Goal: Task Accomplishment & Management: Use online tool/utility

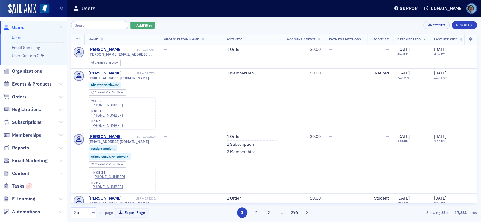
click at [136, 26] on span "Add Filter" at bounding box center [144, 24] width 16 height 5
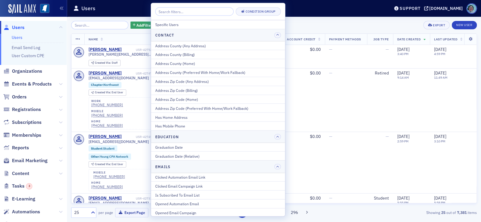
click at [303, 19] on div "Add Filter Export New User Name Organization Name Activity Account Credit Payme…" at bounding box center [274, 119] width 406 height 205
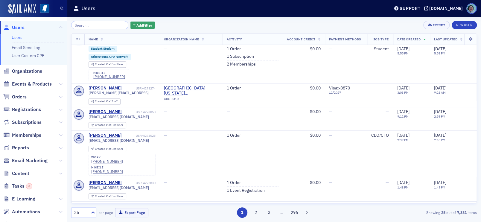
scroll to position [179, 0]
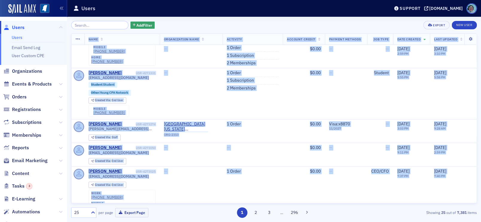
drag, startPoint x: 269, startPoint y: 137, endPoint x: 71, endPoint y: 37, distance: 221.8
click at [71, 37] on div "Add Filter Export New User Name Organization Name Activity Account Credit Payme…" at bounding box center [274, 119] width 414 height 205
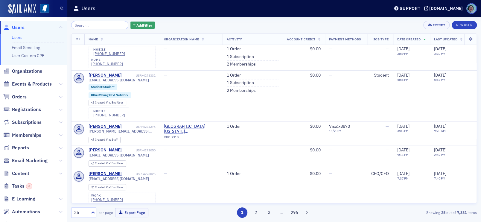
click at [70, 42] on div "Add Filter Export New User Name Organization Name Activity Account Credit Payme…" at bounding box center [274, 119] width 414 height 205
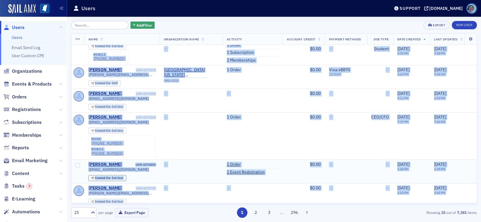
scroll to position [182, 0]
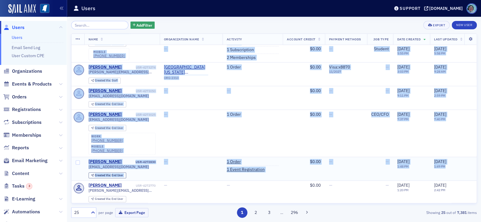
drag, startPoint x: 72, startPoint y: 51, endPoint x: 449, endPoint y: 138, distance: 387.0
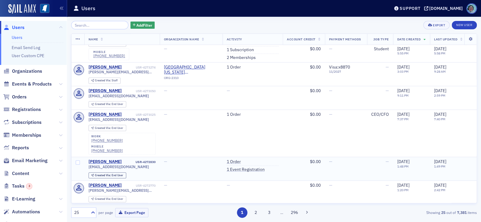
click at [458, 157] on td "9/30/2025 1:49 PM" at bounding box center [454, 169] width 49 height 24
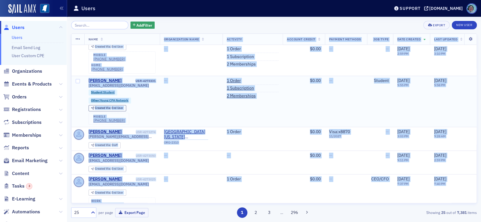
scroll to position [112, 0]
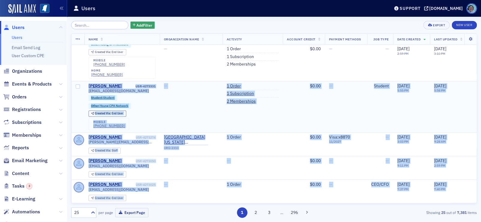
drag, startPoint x: 458, startPoint y: 138, endPoint x: 74, endPoint y: 66, distance: 390.5
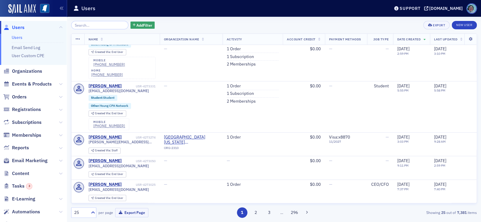
click at [70, 60] on div "Add Filter Export New User Name Organization Name Activity Account Credit Payme…" at bounding box center [274, 119] width 414 height 205
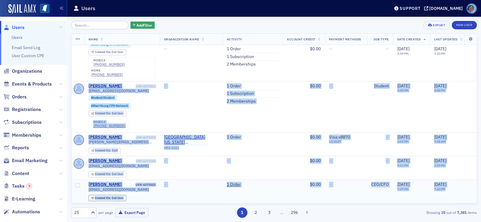
drag, startPoint x: 73, startPoint y: 65, endPoint x: 456, endPoint y: 179, distance: 400.0
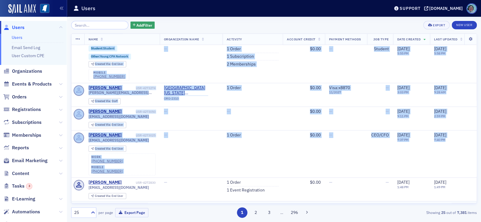
scroll to position [172, 0]
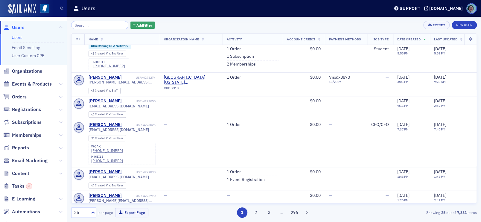
click at [70, 93] on div "Add Filter Export New User Name Organization Name Activity Account Credit Payme…" at bounding box center [274, 119] width 414 height 205
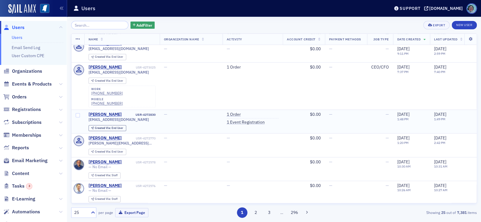
scroll to position [232, 0]
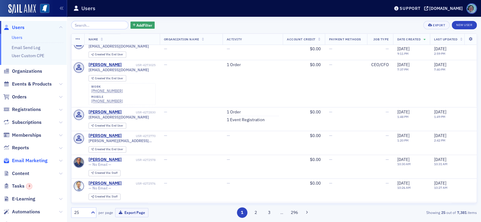
click at [33, 161] on span "Email Marketing" at bounding box center [30, 160] width 36 height 7
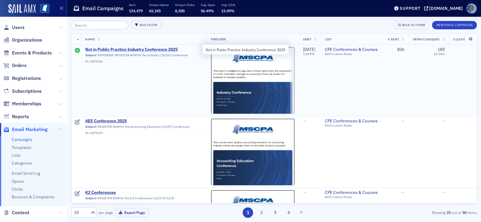
click at [153, 51] on span "Not in Public Practice Industry Conference 2025" at bounding box center [143, 49] width 117 height 5
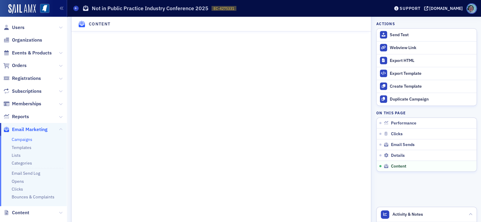
scroll to position [909, 0]
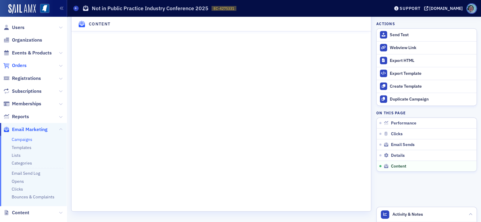
click at [23, 64] on span "Orders" at bounding box center [19, 65] width 15 height 7
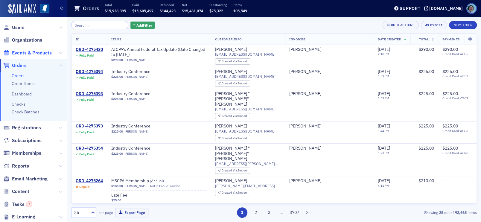
click at [30, 50] on span "Events & Products" at bounding box center [32, 53] width 40 height 7
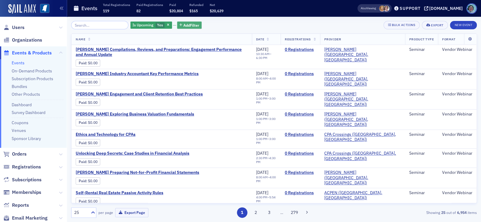
click at [186, 26] on span "Add Filter" at bounding box center [191, 24] width 16 height 5
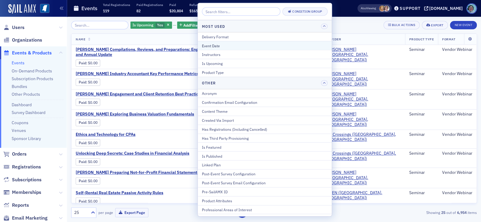
click at [221, 46] on div "Event Date" at bounding box center [265, 45] width 126 height 5
select select "9"
select select "2025"
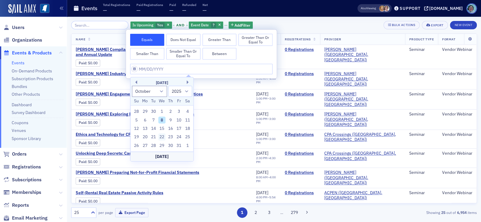
click at [160, 133] on div "22" at bounding box center [161, 136] width 7 height 7
type input "10/22/2025"
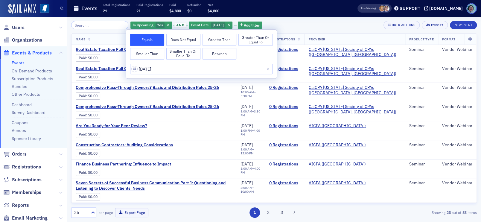
click at [309, 24] on div "Is Upcoming Yes and Event Date 10/22/2025 Add Filter Bulk Actions Export New Ev…" at bounding box center [274, 25] width 406 height 8
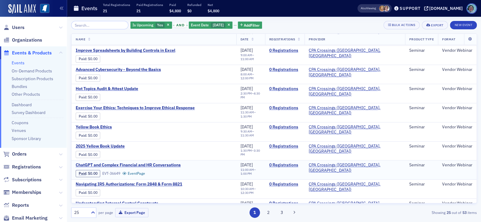
scroll to position [263, 0]
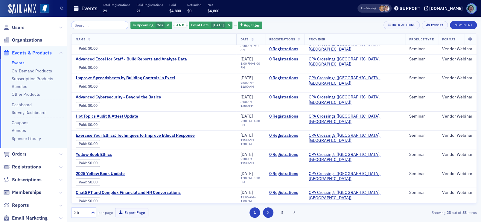
click at [268, 211] on button "2" at bounding box center [268, 212] width 10 height 10
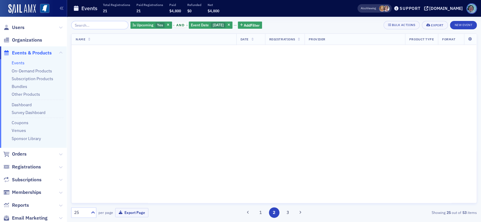
scroll to position [0, 0]
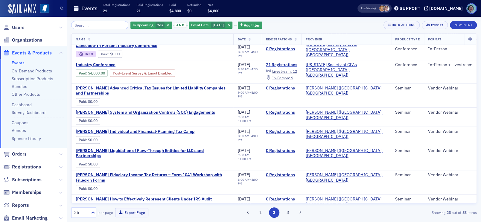
scroll to position [209, 0]
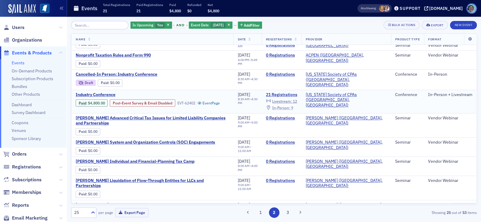
click at [290, 105] on span "In-Person :" at bounding box center [281, 107] width 18 height 5
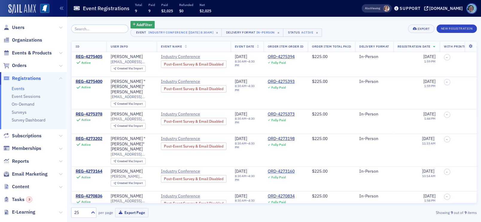
click at [31, 11] on img at bounding box center [22, 9] width 28 height 10
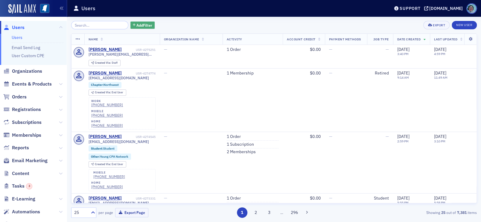
click at [147, 23] on span "Add Filter" at bounding box center [144, 24] width 16 height 5
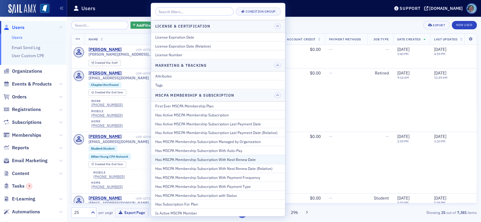
scroll to position [269, 0]
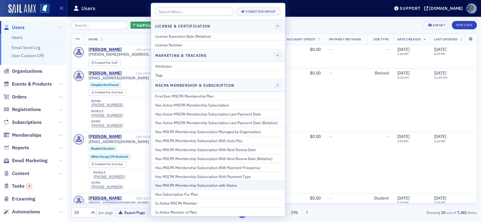
click at [269, 182] on div "Has MSCPA Membership Subscription with Status" at bounding box center [218, 184] width 126 height 5
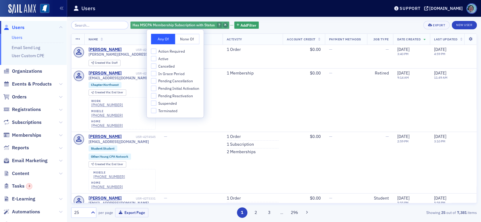
click at [224, 25] on icon "button" at bounding box center [225, 25] width 2 height 3
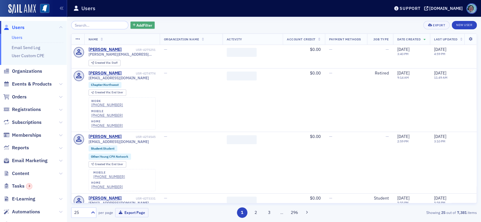
click at [144, 28] on button "Add Filter" at bounding box center [142, 25] width 25 height 7
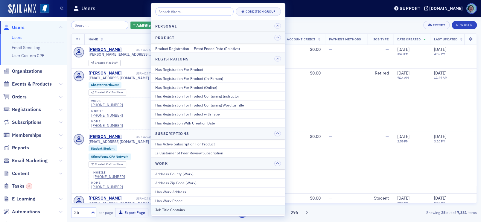
scroll to position [741, 0]
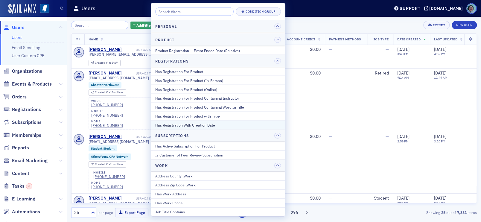
click at [221, 122] on div "Has Registration With Creation Date" at bounding box center [218, 124] width 126 height 5
select select "9"
select select "2025"
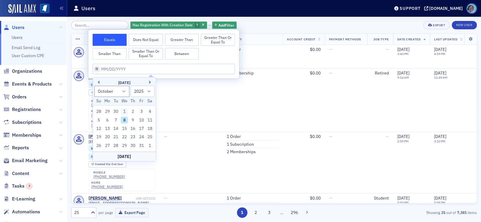
click at [123, 111] on div "1" at bounding box center [124, 111] width 7 height 7
type input "10/01/2025"
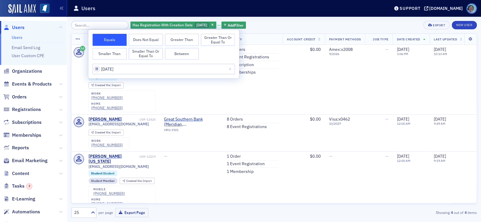
click at [216, 38] on button "Greater Than or Equal To" at bounding box center [218, 40] width 34 height 12
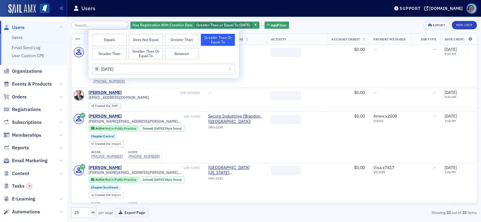
click at [315, 19] on div "Has Registration With Creation Date Greater Than or Equal To : 10/1/2025 Add Fi…" at bounding box center [274, 119] width 406 height 205
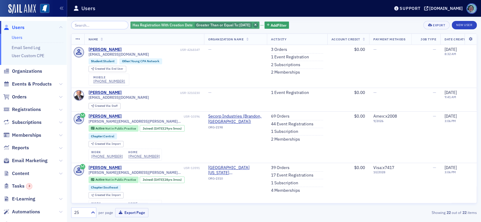
click at [257, 24] on icon "button" at bounding box center [255, 25] width 2 height 3
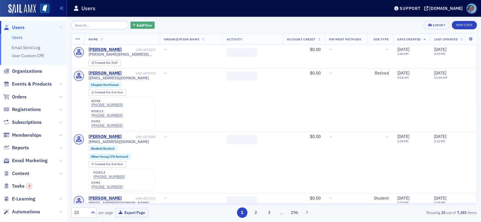
click at [146, 22] on span "Add Filter" at bounding box center [144, 24] width 16 height 5
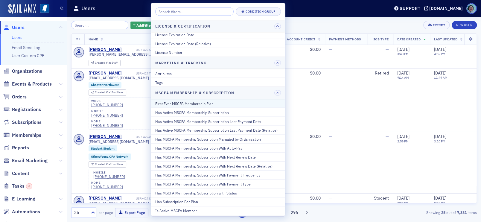
scroll to position [269, 0]
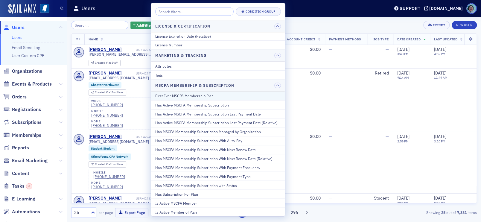
click at [240, 93] on div "First Ever MSCPA Membership Plan" at bounding box center [218, 95] width 126 height 5
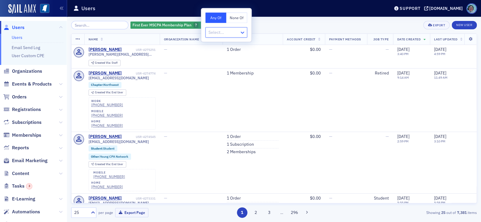
click at [239, 31] on icon at bounding box center [242, 33] width 6 height 6
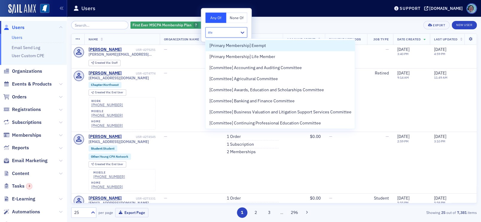
type input "mem"
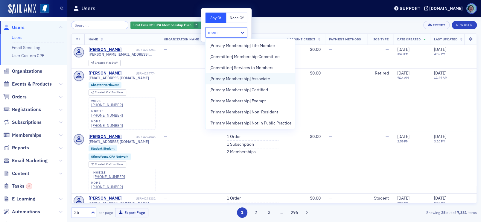
click at [275, 80] on div "[Primary Membership] Associate" at bounding box center [250, 79] width 82 height 6
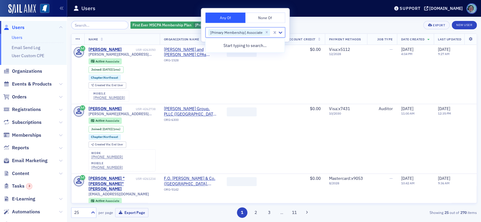
click at [313, 20] on div "First Ever MSCPA Membership Plan [Primary Membership] Associate Add Filter Expo…" at bounding box center [274, 119] width 406 height 205
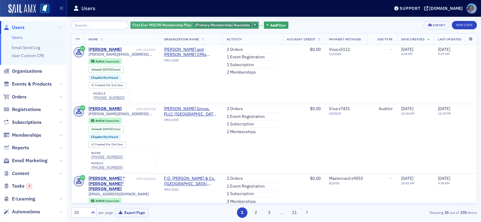
click at [254, 26] on icon "button" at bounding box center [255, 25] width 2 height 3
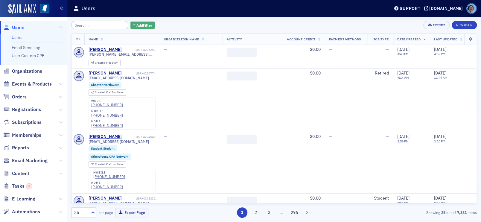
click at [148, 28] on button "Add Filter" at bounding box center [142, 25] width 25 height 7
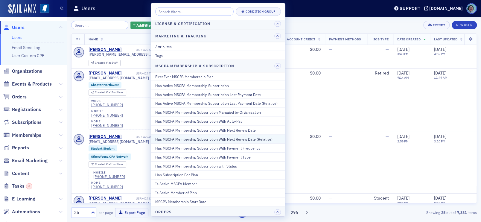
scroll to position [299, 0]
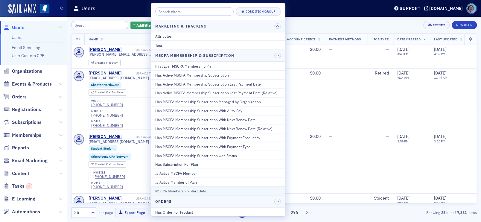
click at [253, 188] on div "MSCPA Membership Start Date" at bounding box center [218, 190] width 126 height 5
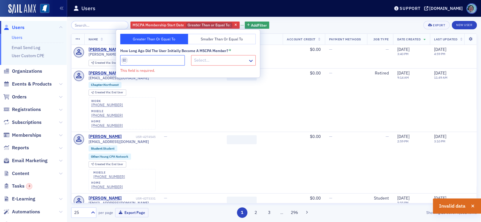
click at [166, 60] on input "How long ago did the user initially become a MSCPA member? *" at bounding box center [152, 60] width 65 height 10
click at [124, 59] on input "How long ago did the user initially become a MSCPA member? *" at bounding box center [152, 60] width 65 height 10
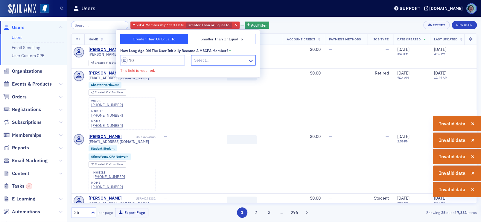
click at [231, 57] on div at bounding box center [221, 60] width 54 height 7
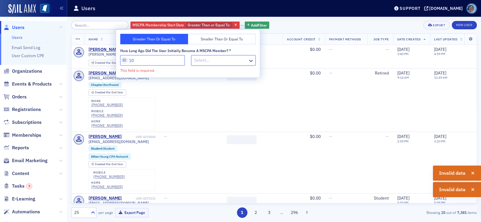
click at [158, 60] on input "10" at bounding box center [152, 60] width 65 height 10
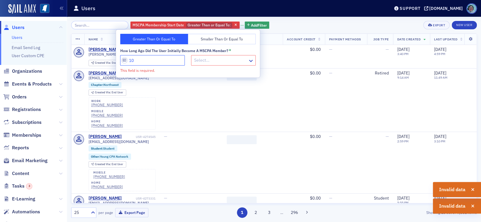
click at [158, 60] on input "10" at bounding box center [152, 60] width 65 height 10
type input "8"
click at [212, 58] on div at bounding box center [221, 60] width 54 height 7
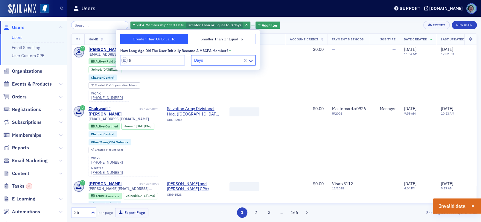
click at [292, 25] on div "MSCPA Membership Start Date Greater Than or Equal To : 8 days Add Filter Export…" at bounding box center [274, 25] width 406 height 8
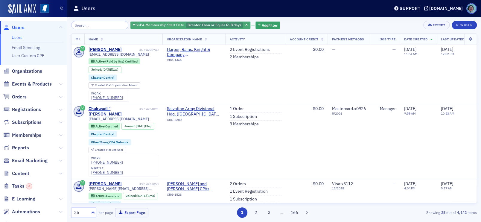
click at [231, 25] on span "8 days" at bounding box center [236, 24] width 11 height 5
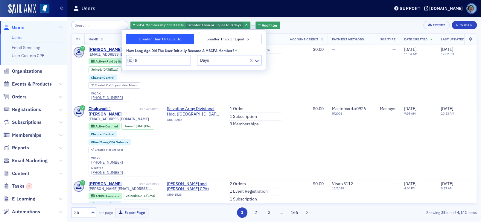
click at [202, 38] on button "Smaller Than or Equal To" at bounding box center [228, 39] width 68 height 10
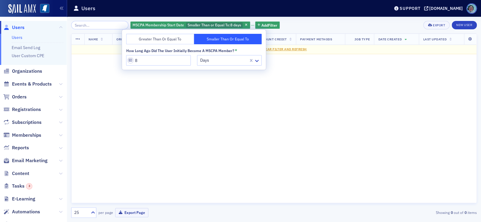
click at [297, 26] on div "MSCPA Membership Start Date Smaller Than or Equal To : 8 days Add Filter Export…" at bounding box center [274, 25] width 406 height 8
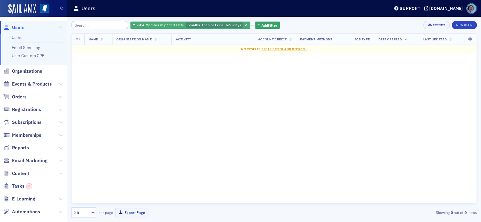
click at [223, 24] on span "Smaller Than or Equal To :" at bounding box center [209, 24] width 43 height 5
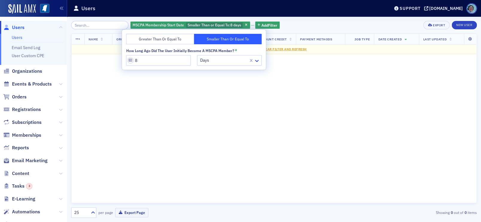
click at [161, 37] on button "Greater Than or Equal To" at bounding box center [160, 39] width 68 height 10
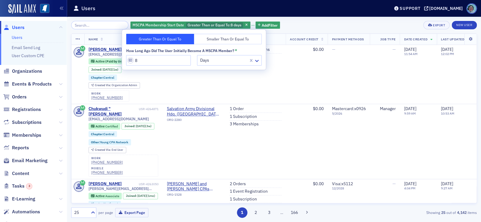
click at [298, 25] on div "MSCPA Membership Start Date Greater Than or Equal To : 8 days Add Filter Export…" at bounding box center [274, 25] width 406 height 8
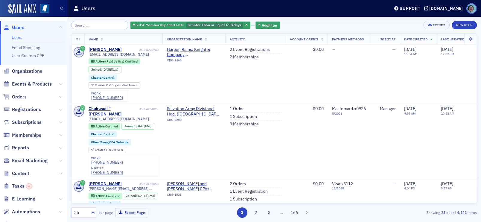
click at [432, 39] on th "Date Created" at bounding box center [418, 39] width 37 height 11
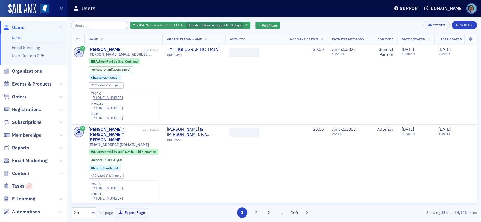
click at [432, 39] on th "Date Created" at bounding box center [415, 39] width 37 height 11
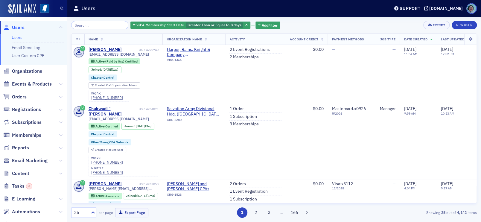
click at [432, 39] on th "Date Created" at bounding box center [418, 39] width 37 height 11
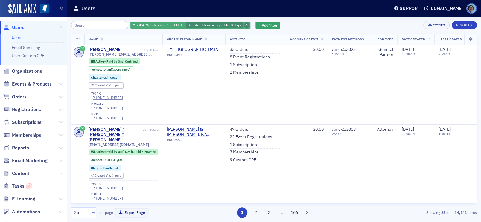
click at [245, 24] on icon "button" at bounding box center [246, 25] width 2 height 3
click at [138, 26] on span "Add Filter" at bounding box center [144, 24] width 16 height 5
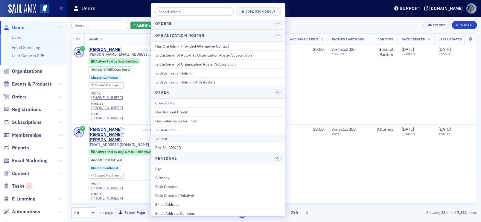
scroll to position [532, 0]
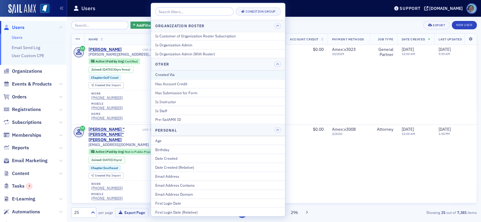
click at [234, 73] on div "Created Via" at bounding box center [218, 74] width 126 height 5
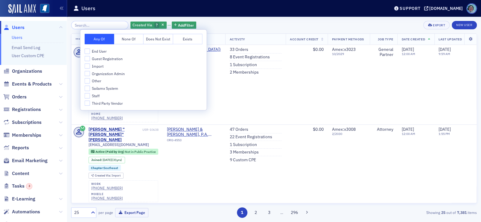
click at [211, 25] on div "Created Via ? Add Filter Export New User" at bounding box center [274, 25] width 406 height 8
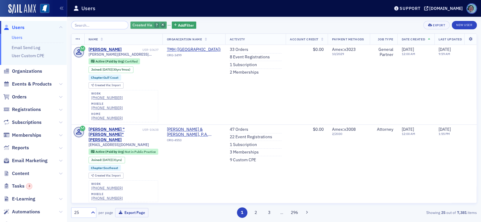
click at [160, 25] on span "button" at bounding box center [162, 24] width 5 height 5
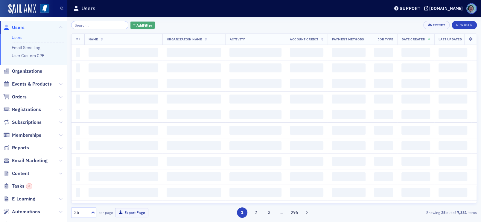
click at [140, 23] on span "Add Filter" at bounding box center [144, 24] width 16 height 5
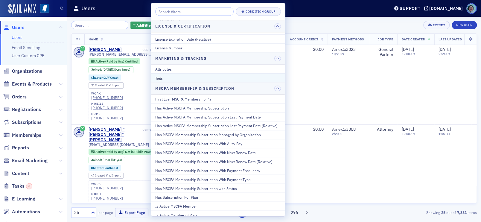
scroll to position [269, 0]
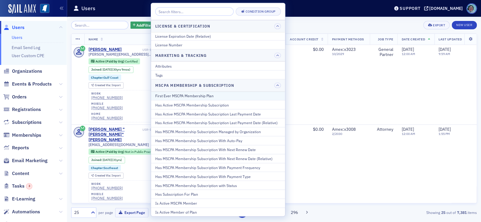
click at [238, 96] on div "First Ever MSCPA Membership Plan" at bounding box center [218, 95] width 126 height 5
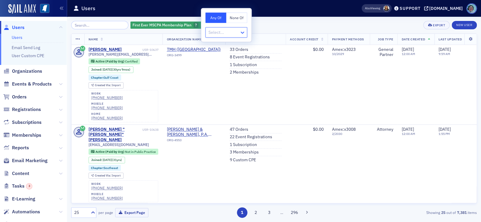
click at [242, 35] on icon at bounding box center [242, 33] width 6 height 6
click at [263, 28] on div "First Ever MSCPA Membership Plan ? Add Filter Export New User" at bounding box center [274, 25] width 406 height 8
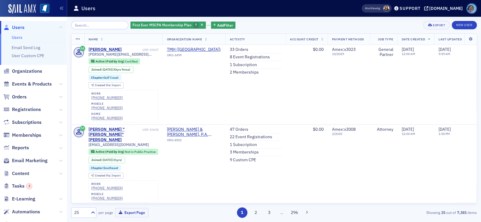
click at [425, 38] on th "Date Created" at bounding box center [415, 39] width 37 height 11
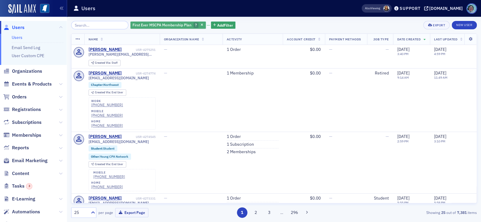
click at [195, 24] on span "?" at bounding box center [196, 24] width 2 height 5
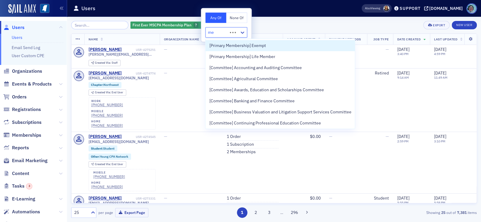
type input "mem"
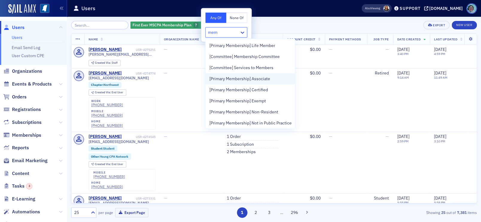
click at [251, 81] on span "[Primary Membership] Associate" at bounding box center [239, 79] width 61 height 6
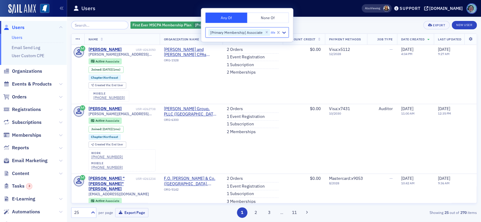
type input "mem"
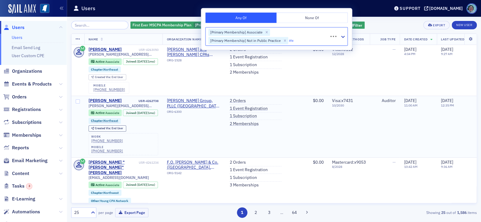
type input "mem"
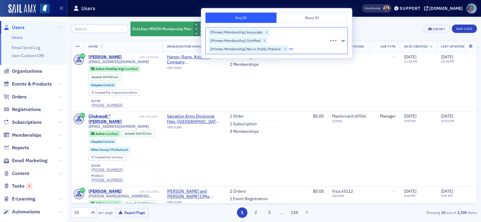
type input "mem"
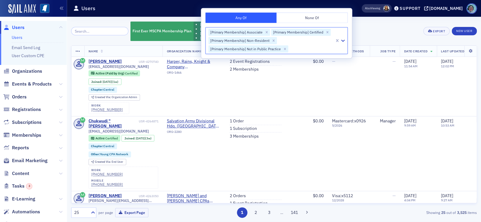
click at [359, 25] on div "First Ever MSCPA Membership Plan [Primary Membership] Associate [Primary Member…" at bounding box center [274, 31] width 406 height 20
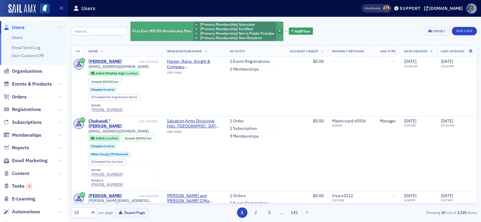
click at [277, 29] on span "button" at bounding box center [279, 30] width 5 height 5
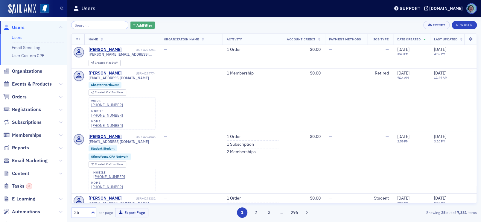
click at [130, 22] on button "Add Filter" at bounding box center [142, 25] width 25 height 7
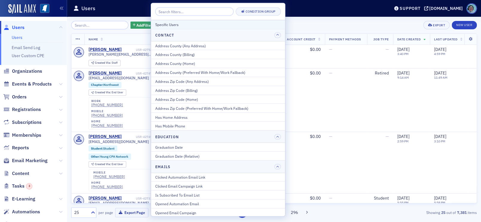
click at [231, 20] on button "Specific Users" at bounding box center [218, 24] width 134 height 9
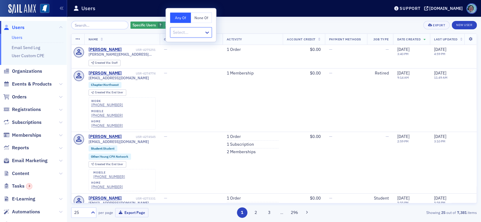
click at [200, 33] on div at bounding box center [187, 32] width 31 height 7
click at [236, 23] on div "Specific Users ? Add Filter Export New User" at bounding box center [274, 25] width 406 height 8
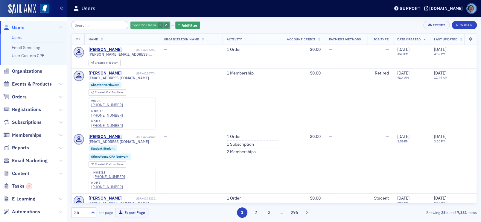
click at [165, 24] on icon "button" at bounding box center [166, 25] width 2 height 3
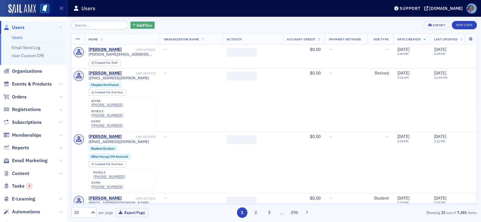
click at [136, 22] on span "Add Filter" at bounding box center [144, 24] width 16 height 5
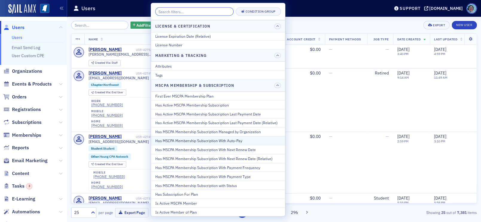
scroll to position [299, 0]
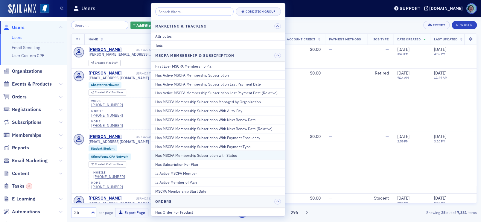
click at [266, 151] on button "Has MSCPA Membership Subscription with Status" at bounding box center [218, 155] width 134 height 9
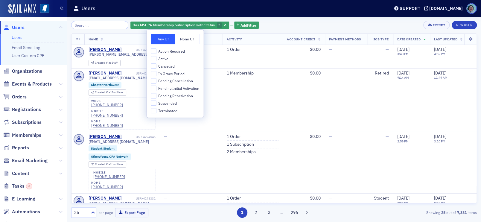
click at [166, 60] on span "Active" at bounding box center [163, 58] width 10 height 5
click at [156, 60] on input "Active" at bounding box center [153, 58] width 5 height 5
checkbox input "true"
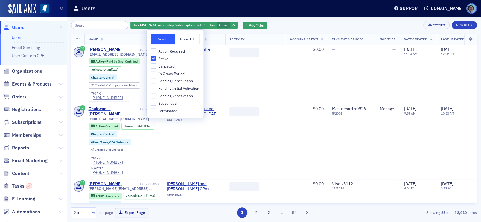
click at [272, 23] on div "Has MSCPA Membership Subscription with Status Active Add Filter Export New User" at bounding box center [274, 25] width 406 height 8
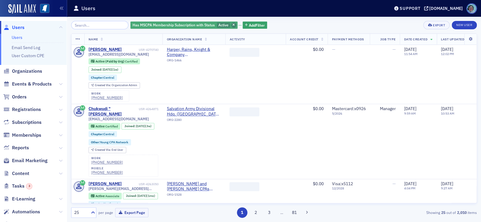
click at [232, 24] on icon "button" at bounding box center [233, 25] width 2 height 3
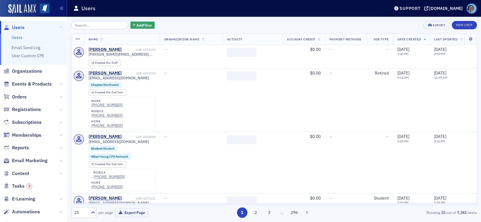
click at [234, 23] on div "Add Filter Export New User" at bounding box center [274, 25] width 406 height 8
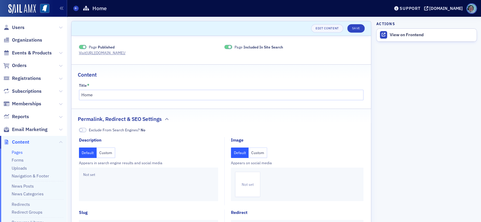
click at [18, 150] on link "Pages" at bounding box center [17, 152] width 11 height 5
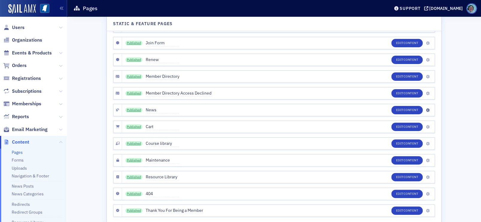
scroll to position [1569, 0]
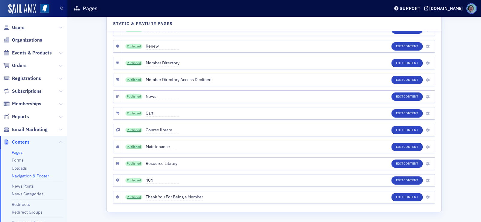
click at [33, 177] on link "Navigation & Footer" at bounding box center [30, 175] width 37 height 5
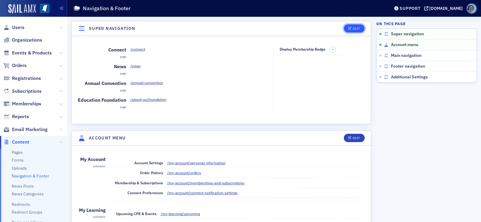
click at [357, 27] on button "Edit" at bounding box center [354, 28] width 21 height 8
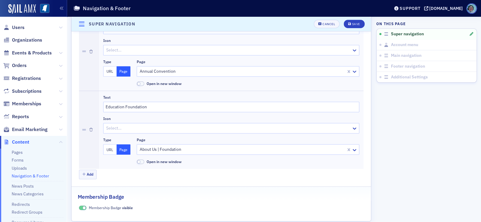
scroll to position [210, 0]
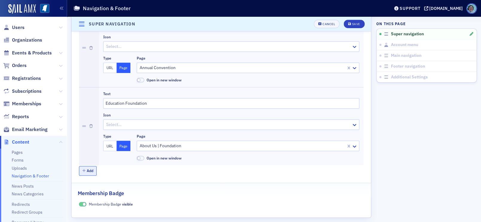
click at [95, 171] on button "Add" at bounding box center [88, 170] width 18 height 9
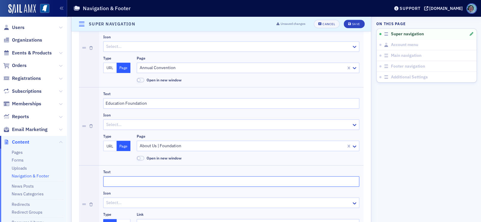
click at [120, 180] on input "Text" at bounding box center [231, 181] width 256 height 10
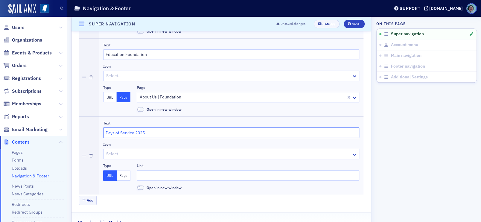
scroll to position [270, 0]
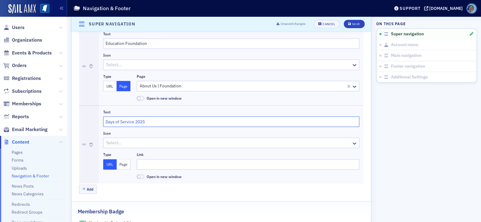
type input "Days of Service 2025"
click at [144, 163] on input "Link" at bounding box center [248, 164] width 223 height 10
paste input "https://www.signupgenius.com/go/5080B45AEAE2EA4FD0-59413291-days#/"
type input "https://www.signupgenius.com/go/5080B45AEAE2EA4FD0-59413291-days#/"
click at [138, 177] on span at bounding box center [138, 176] width 3 height 3
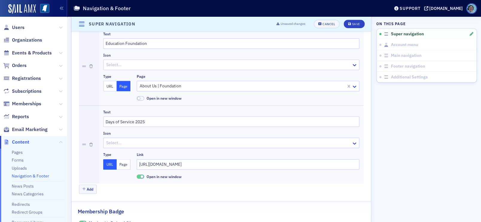
click at [124, 139] on div at bounding box center [229, 142] width 246 height 7
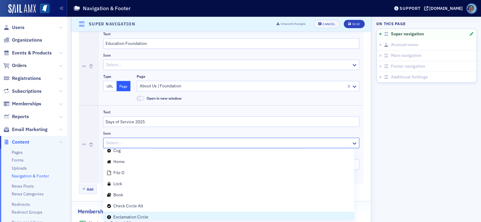
scroll to position [1136, 0]
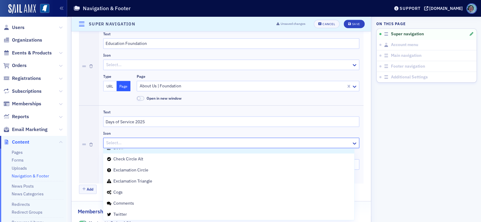
click at [171, 113] on div "Text" at bounding box center [231, 112] width 256 height 4
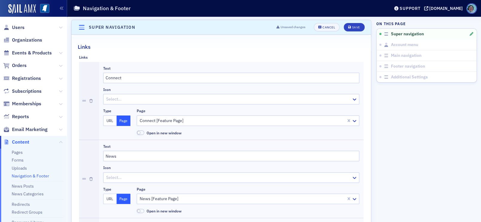
scroll to position [0, 0]
click at [348, 30] on icon "submit" at bounding box center [349, 28] width 3 height 3
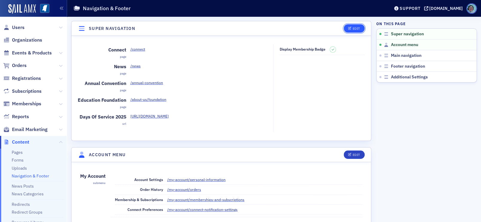
click at [352, 30] on div "Edit" at bounding box center [355, 28] width 7 height 3
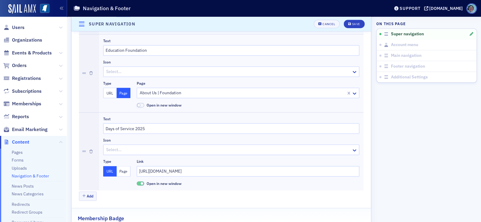
scroll to position [270, 0]
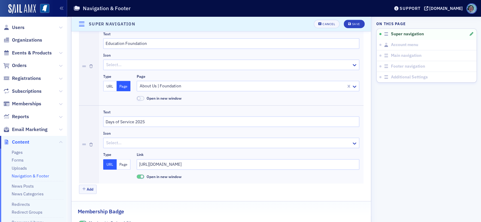
click at [292, 81] on div "About Us | Foundation" at bounding box center [248, 86] width 223 height 10
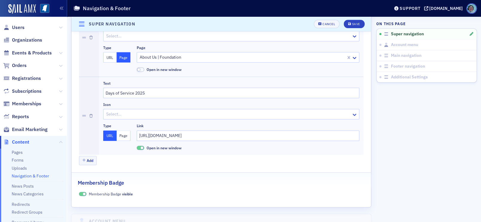
scroll to position [420, 0]
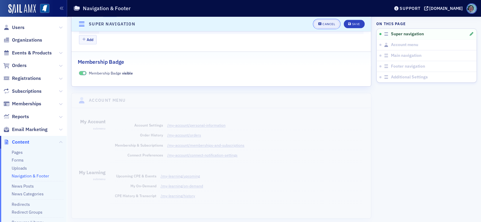
click at [327, 25] on div "Cancel" at bounding box center [328, 23] width 13 height 3
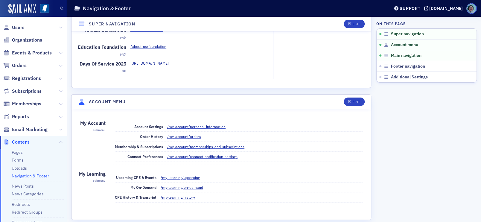
scroll to position [0, 0]
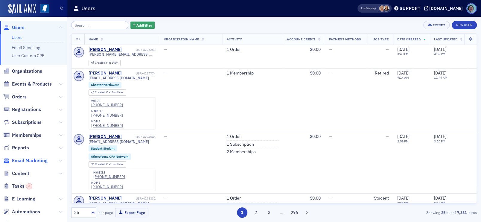
click at [39, 160] on span "Email Marketing" at bounding box center [30, 160] width 36 height 7
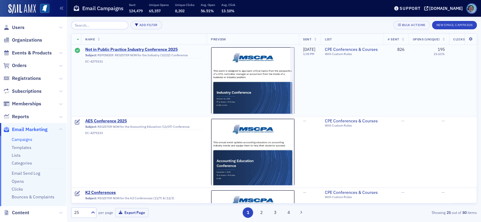
click at [163, 49] on span "Not in Public Practice Industry Conference 2025" at bounding box center [143, 49] width 117 height 5
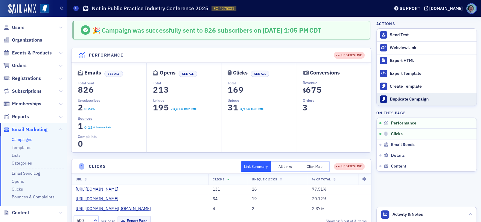
click at [406, 99] on div "Duplicate Campaign" at bounding box center [432, 99] width 84 height 5
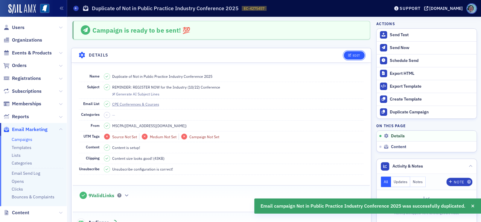
click at [352, 55] on div "Edit" at bounding box center [355, 55] width 7 height 3
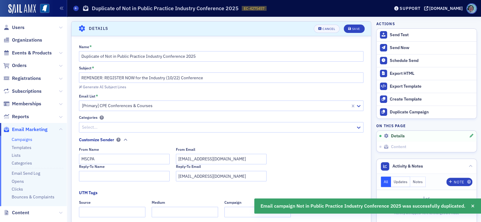
scroll to position [28, 0]
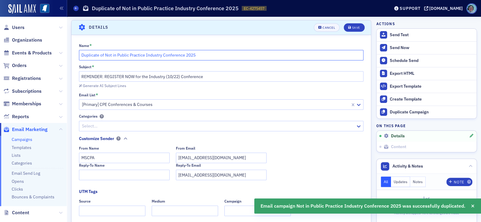
drag, startPoint x: 202, startPoint y: 57, endPoint x: 69, endPoint y: 51, distance: 133.0
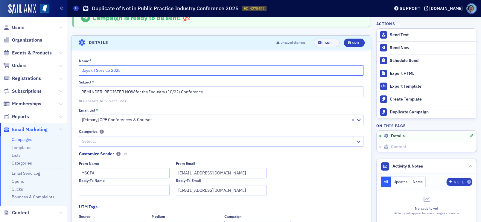
scroll to position [0, 0]
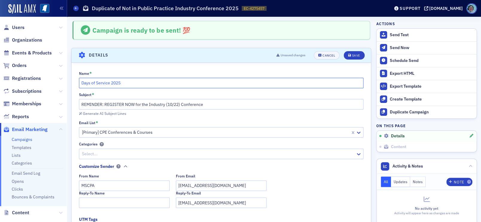
type input "Days of Service 2025"
click at [163, 103] on input "REMINDER: REGISTER NOW for the Industry (10/22) Conference" at bounding box center [221, 104] width 285 height 10
paste input "CPA Days of Service: November 4-15"
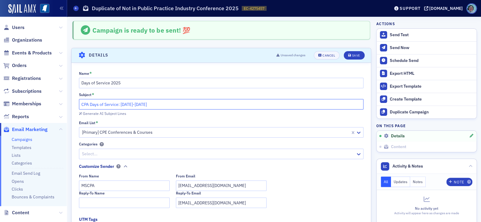
drag, startPoint x: 151, startPoint y: 102, endPoint x: 141, endPoint y: 102, distance: 9.6
click at [141, 102] on input "CPA Days of Service: November 4-15" at bounding box center [221, 104] width 285 height 10
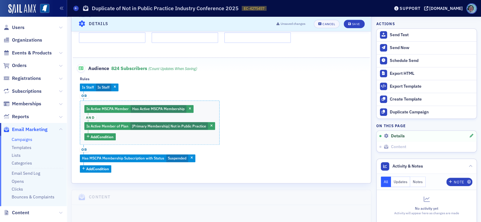
scroll to position [209, 0]
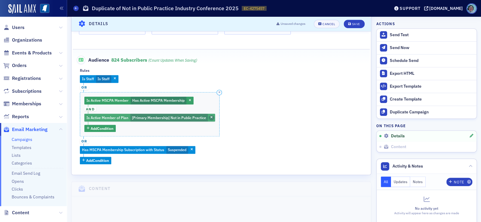
type input "CPA Days of Service: November 3-14"
click at [210, 118] on icon "button" at bounding box center [211, 117] width 2 height 3
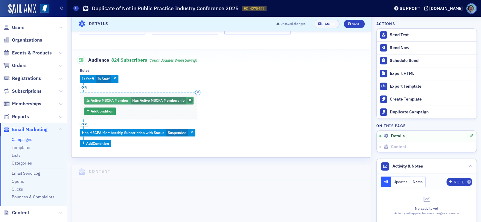
click at [191, 101] on span "button" at bounding box center [189, 100] width 5 height 5
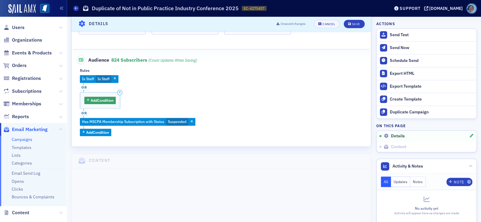
click at [122, 89] on div "Is Staff Is Staff or Add Condition or Has MSCPA Membership Subscription with St…" at bounding box center [221, 105] width 283 height 61
click at [121, 91] on icon "button" at bounding box center [120, 92] width 2 height 3
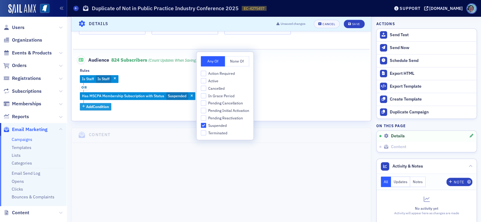
click at [105, 106] on span "Add Condition" at bounding box center [97, 106] width 23 height 5
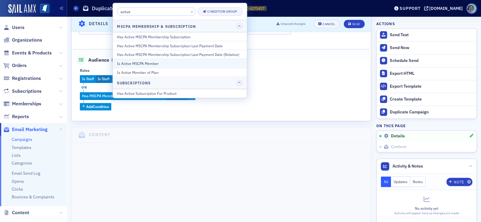
type input "active"
click at [148, 63] on div "Is Active MSCPA Member" at bounding box center [180, 63] width 126 height 5
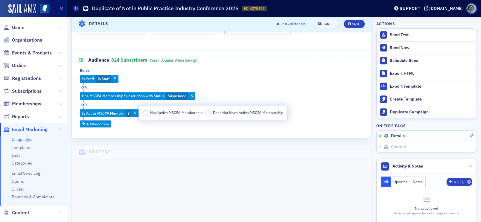
click at [150, 112] on label "Has Active MSCPA Membership" at bounding box center [173, 112] width 60 height 5
click at [148, 112] on input "Has Active MSCPA Membership" at bounding box center [145, 112] width 5 height 5
click at [242, 90] on div "Is Staff Is Staff or Has MSCPA Membership Subscription with Status Suspended or…" at bounding box center [221, 101] width 283 height 52
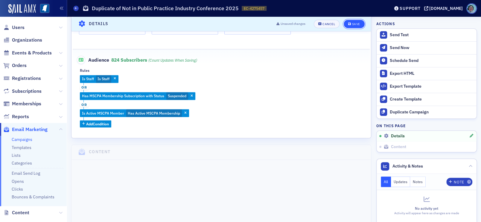
click at [352, 24] on div "Save" at bounding box center [356, 23] width 8 height 3
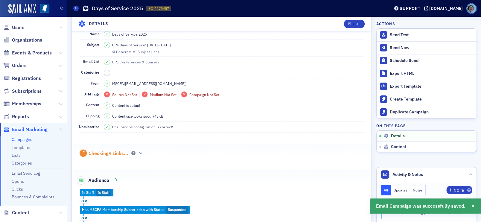
scroll to position [28, 0]
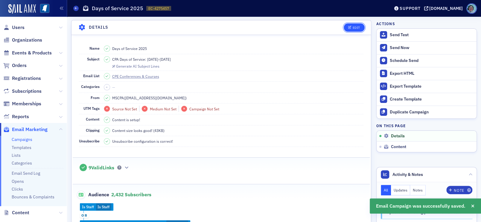
click at [344, 25] on button "Edit" at bounding box center [354, 27] width 21 height 8
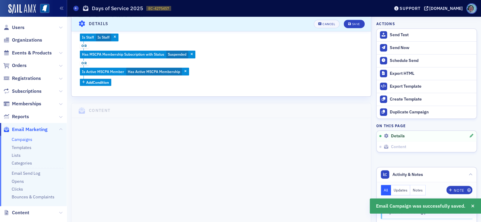
scroll to position [237, 0]
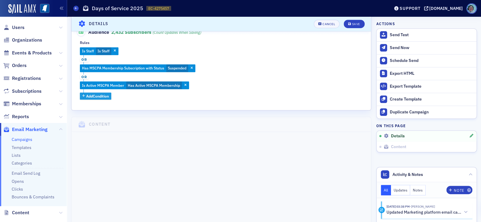
click at [103, 95] on span "Add Condition" at bounding box center [97, 95] width 23 height 5
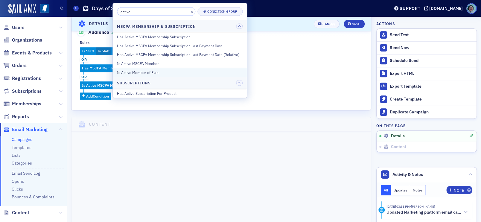
type input "active"
click at [179, 68] on button "Is Active Member of Plan" at bounding box center [180, 72] width 134 height 9
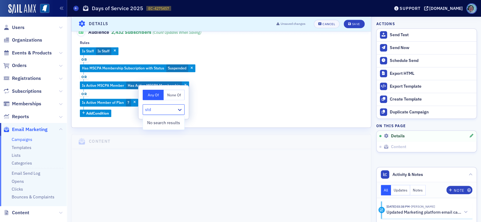
type input "st"
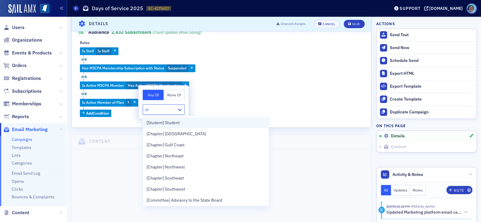
click at [184, 123] on div "[Student] Student" at bounding box center [206, 123] width 118 height 6
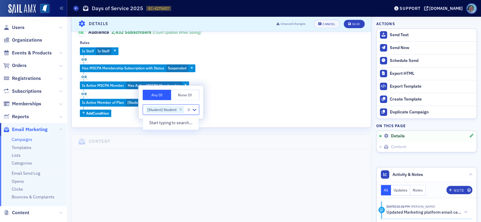
click at [286, 77] on div "Is Staff Is Staff or Has MSCPA Membership Subscription with Status Suspended or…" at bounding box center [221, 82] width 283 height 70
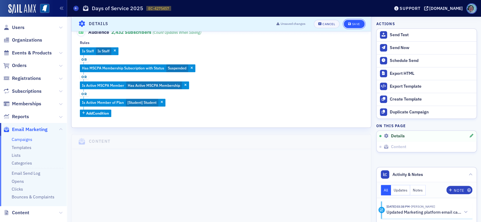
click at [352, 25] on div "Save" at bounding box center [356, 23] width 8 height 3
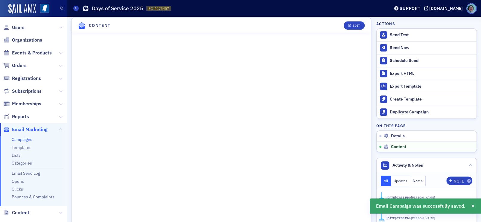
scroll to position [297, 0]
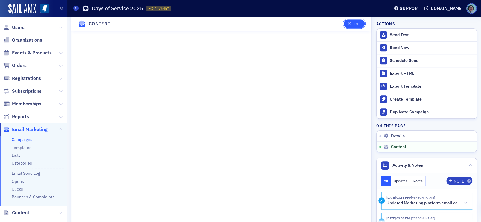
click at [348, 25] on span "Edit" at bounding box center [354, 23] width 12 height 3
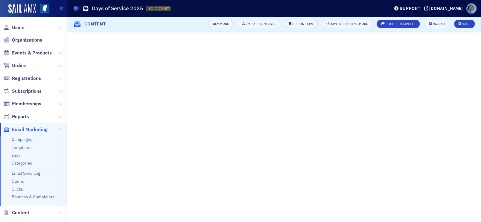
scroll to position [88, 0]
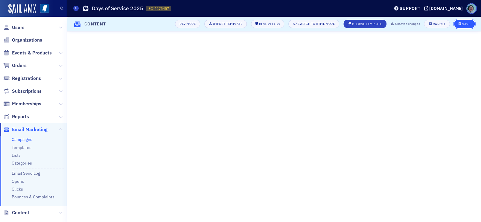
click at [461, 26] on button "Save" at bounding box center [464, 24] width 21 height 8
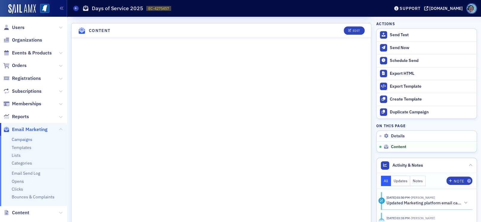
scroll to position [286, 0]
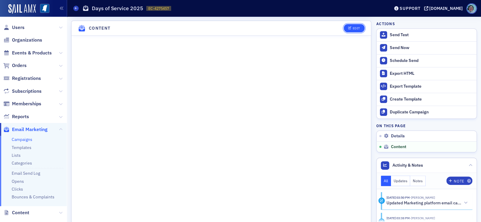
click at [352, 27] on div "Edit" at bounding box center [355, 28] width 7 height 3
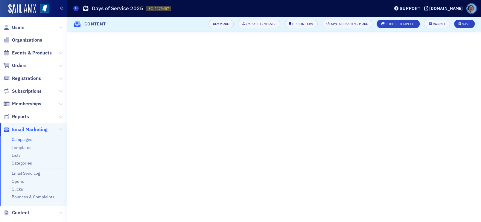
scroll to position [88, 0]
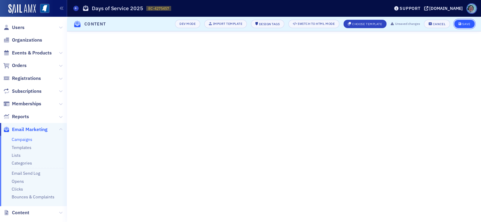
click at [464, 26] on button "Save" at bounding box center [464, 24] width 21 height 8
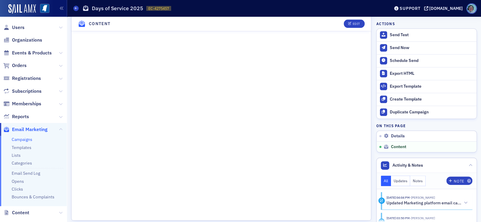
scroll to position [468, 0]
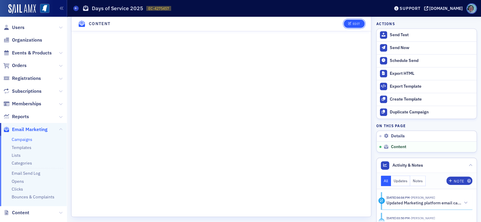
click at [348, 24] on icon "button" at bounding box center [350, 23] width 4 height 3
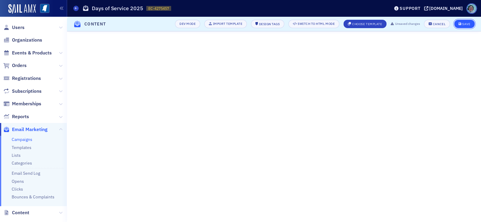
click at [466, 27] on button "Save" at bounding box center [464, 24] width 21 height 8
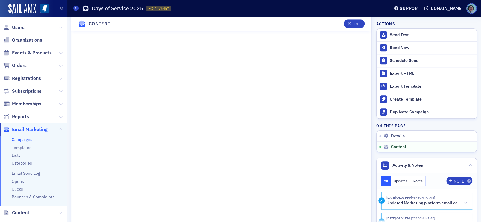
scroll to position [473, 0]
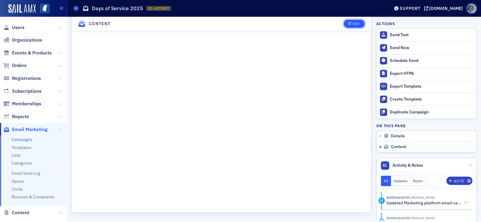
click at [352, 22] on div "Edit" at bounding box center [355, 23] width 7 height 3
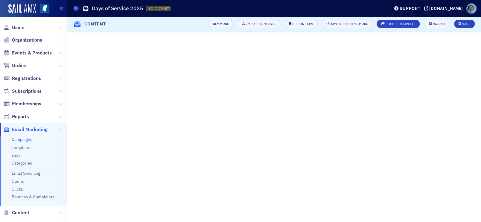
scroll to position [88, 0]
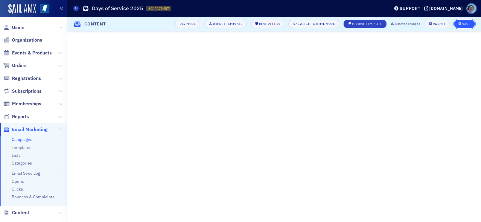
click at [470, 20] on button "Save" at bounding box center [464, 24] width 21 height 8
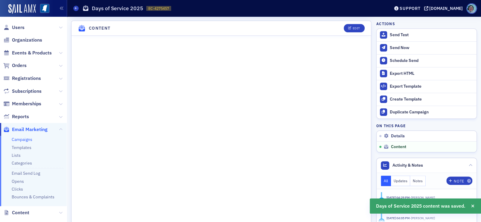
scroll to position [346, 0]
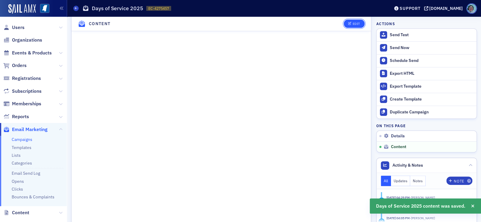
click at [346, 27] on button "Edit" at bounding box center [354, 24] width 21 height 8
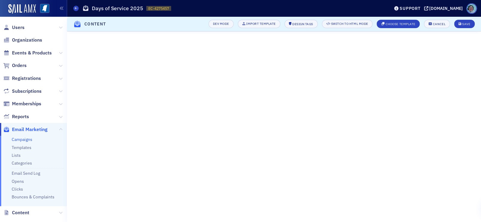
scroll to position [88, 0]
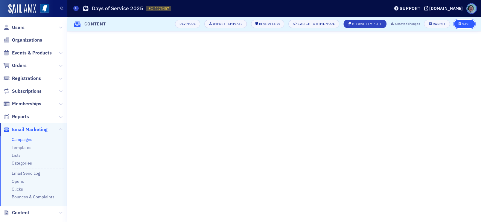
click at [463, 24] on div "Save" at bounding box center [466, 23] width 8 height 3
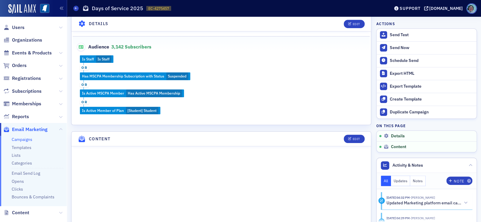
scroll to position [319, 0]
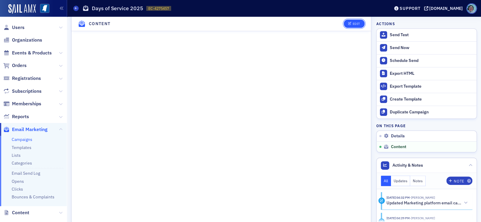
click at [352, 24] on div "Edit" at bounding box center [355, 23] width 7 height 3
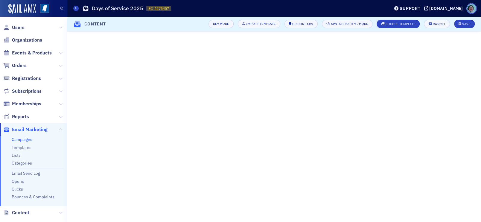
scroll to position [88, 0]
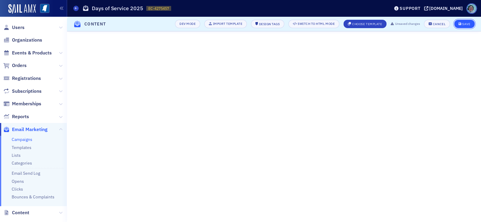
click at [465, 21] on button "Save" at bounding box center [464, 24] width 21 height 8
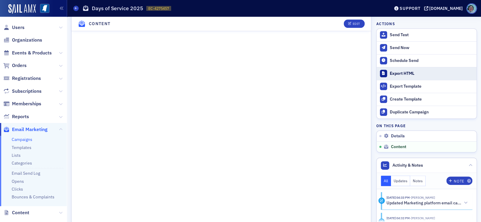
scroll to position [346, 0]
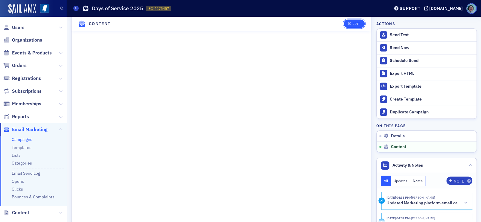
click at [345, 21] on button "Edit" at bounding box center [354, 24] width 21 height 8
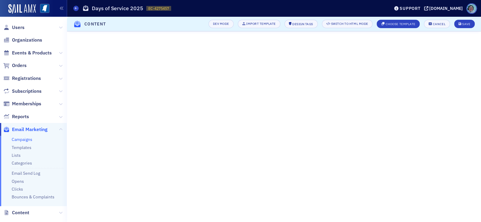
scroll to position [88, 0]
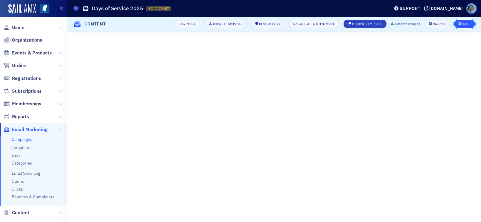
click at [466, 24] on div "Save" at bounding box center [466, 23] width 8 height 3
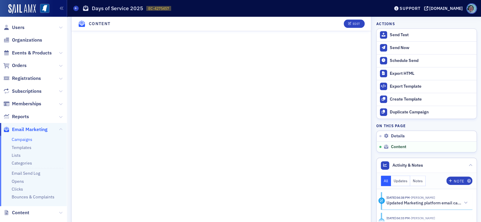
scroll to position [438, 0]
click at [344, 23] on button "Edit" at bounding box center [354, 24] width 21 height 8
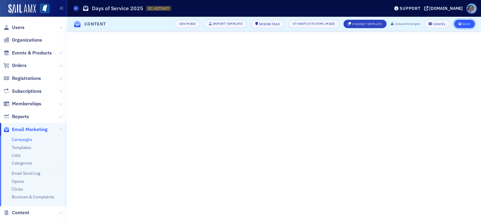
click at [464, 25] on div "Save" at bounding box center [466, 23] width 8 height 3
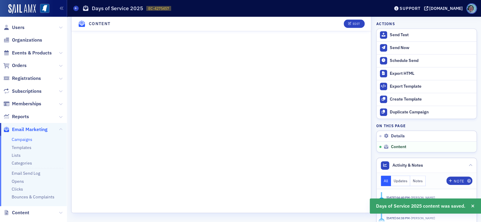
scroll to position [468, 0]
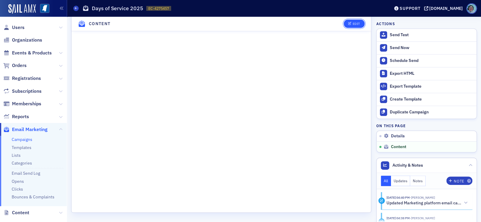
click at [349, 27] on button "Edit" at bounding box center [354, 24] width 21 height 8
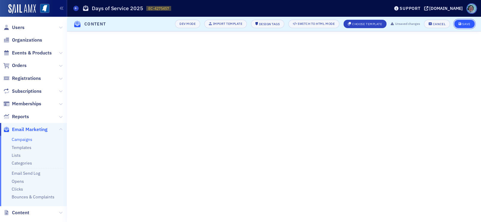
click at [466, 24] on div "Save" at bounding box center [466, 23] width 8 height 3
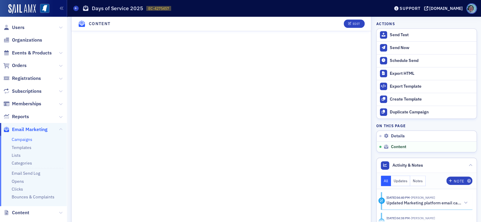
scroll to position [319, 0]
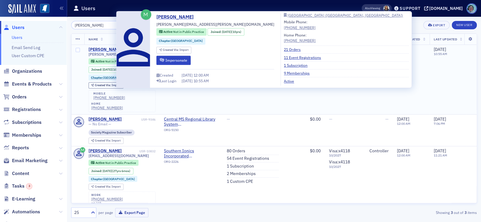
type input "Deena Keasler"
click at [106, 49] on div "Deena Keasler" at bounding box center [105, 49] width 33 height 5
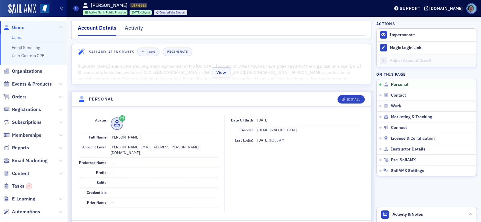
click at [287, 79] on div "View" at bounding box center [220, 71] width 299 height 25
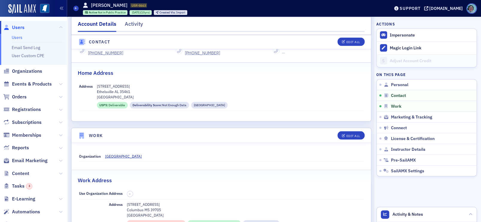
scroll to position [628, 0]
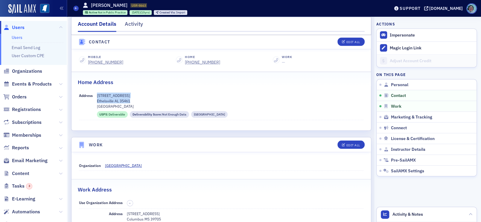
drag, startPoint x: 132, startPoint y: 88, endPoint x: 97, endPoint y: 84, distance: 35.3
click at [97, 92] on div "10765 County Road 30 Ethelsville AL 35461 Pickens County" at bounding box center [230, 100] width 267 height 16
copy div "10765 County Road 30 Ethelsville AL 35461"
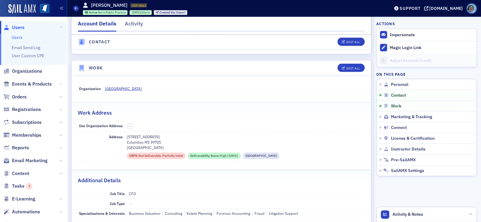
scroll to position [718, 0]
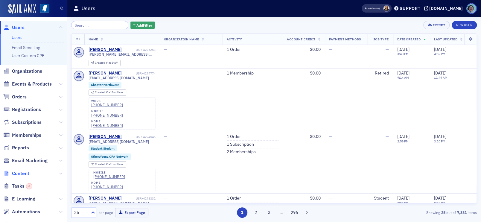
click at [25, 171] on span "Content" at bounding box center [20, 173] width 17 height 7
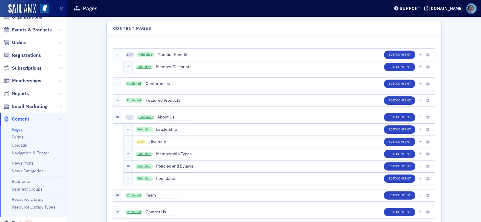
scroll to position [30, 0]
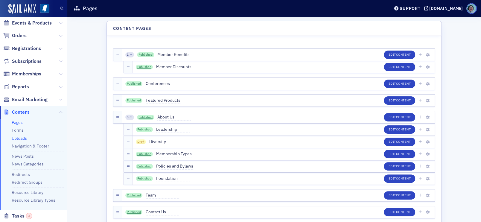
click at [23, 138] on link "Uploads" at bounding box center [19, 137] width 15 height 5
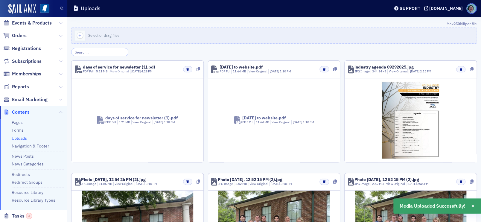
click at [124, 71] on link "View Original" at bounding box center [119, 71] width 19 height 4
